Goal: Find specific page/section: Find specific page/section

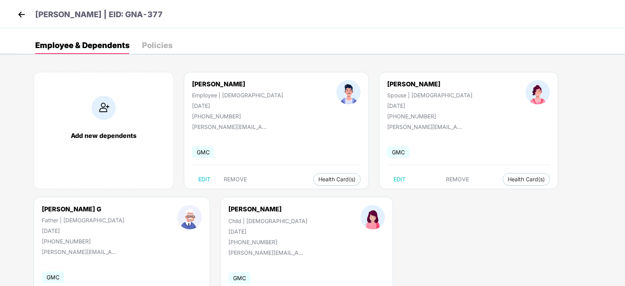
scroll to position [48, 0]
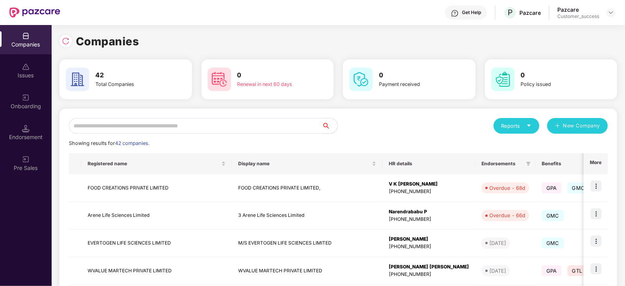
click at [100, 129] on input "text" at bounding box center [195, 126] width 253 height 16
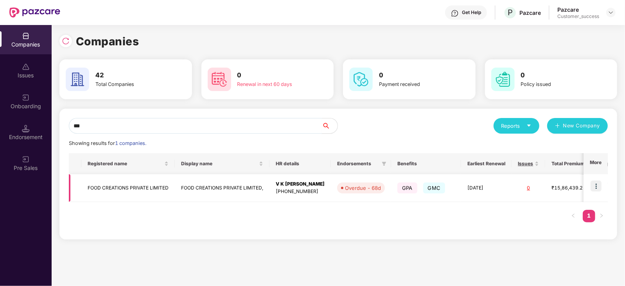
type input "***"
click at [596, 185] on img at bounding box center [595, 186] width 11 height 11
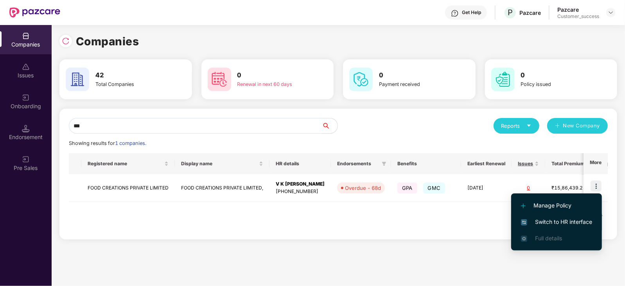
click at [570, 221] on span "Switch to HR interface" at bounding box center [556, 222] width 71 height 9
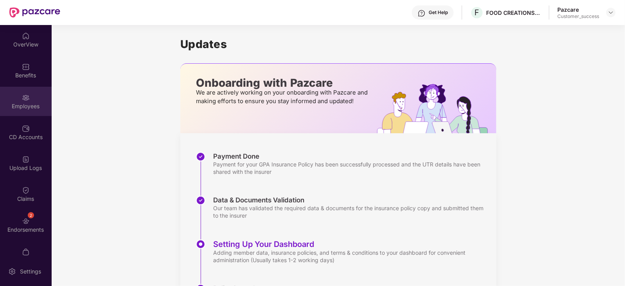
click at [26, 103] on div "Employees" at bounding box center [26, 106] width 52 height 8
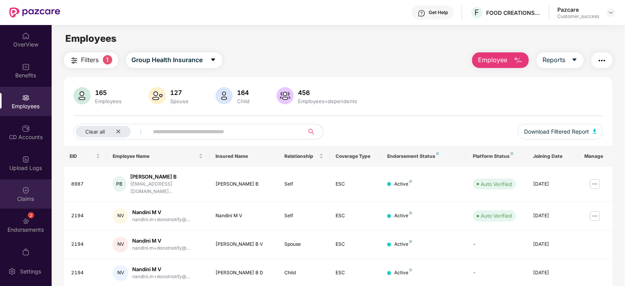
scroll to position [15, 0]
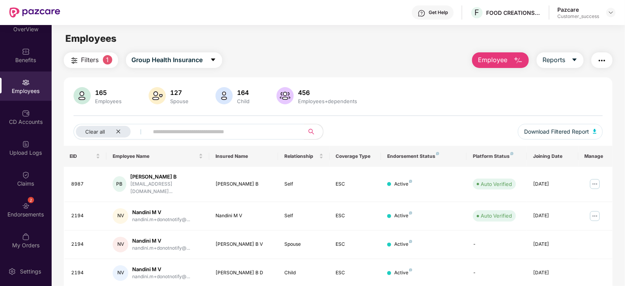
click at [86, 63] on span "Filters" at bounding box center [90, 60] width 18 height 10
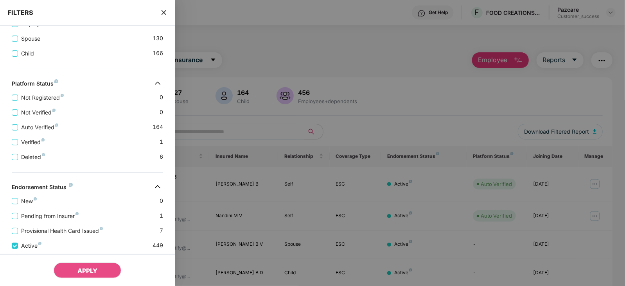
scroll to position [237, 0]
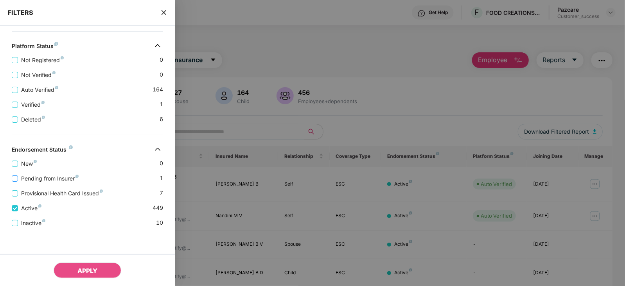
click at [59, 178] on span "Pending from Insurer" at bounding box center [50, 178] width 64 height 9
click at [165, 13] on icon "close" at bounding box center [164, 12] width 6 height 6
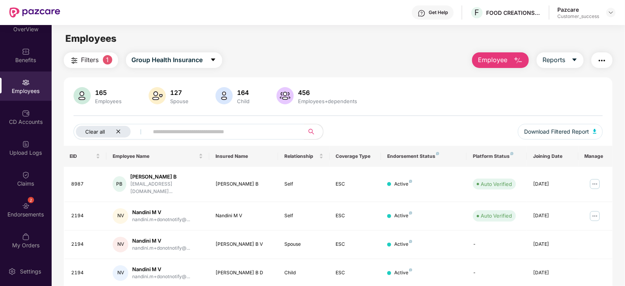
click at [119, 132] on icon "close" at bounding box center [118, 131] width 5 height 5
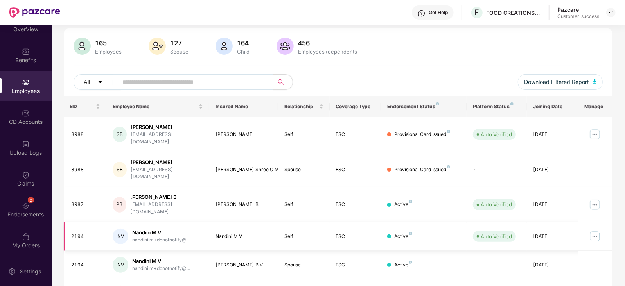
scroll to position [0, 0]
